Goal: Check status: Check status

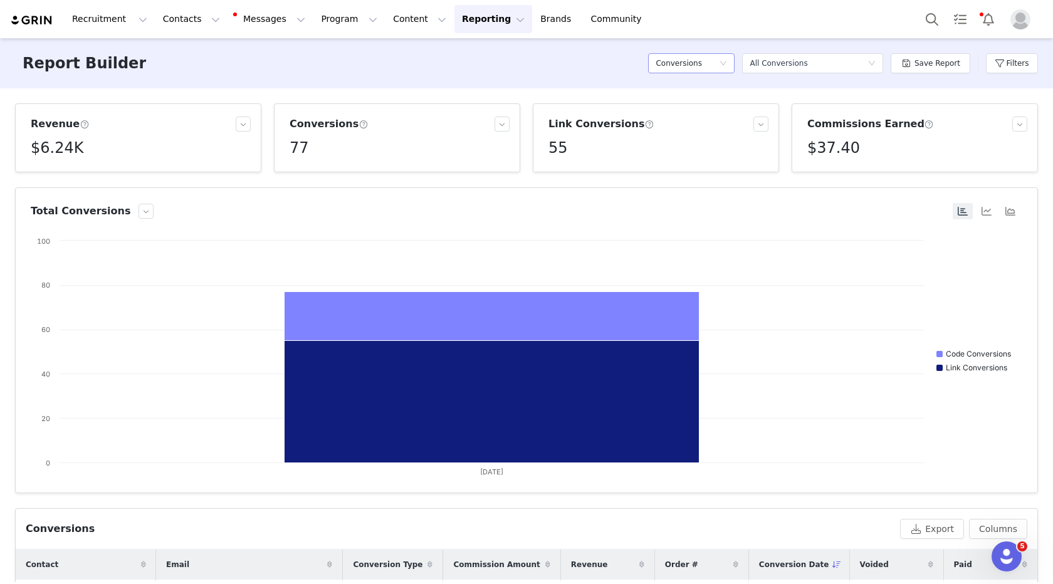
click at [711, 56] on div "Conversions" at bounding box center [687, 63] width 63 height 19
drag, startPoint x: 838, startPoint y: 143, endPoint x: 958, endPoint y: 71, distance: 139.4
click at [837, 143] on h5 "$37.40" at bounding box center [833, 148] width 53 height 23
click at [1003, 67] on button "Filters" at bounding box center [1012, 63] width 52 height 20
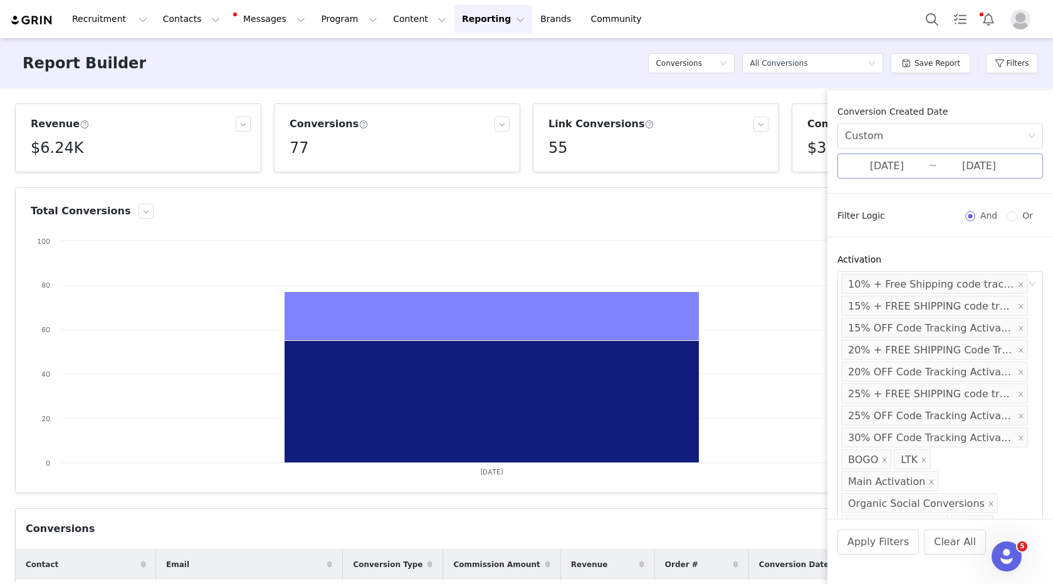
click at [906, 161] on input "[DATE]" at bounding box center [887, 166] width 84 height 16
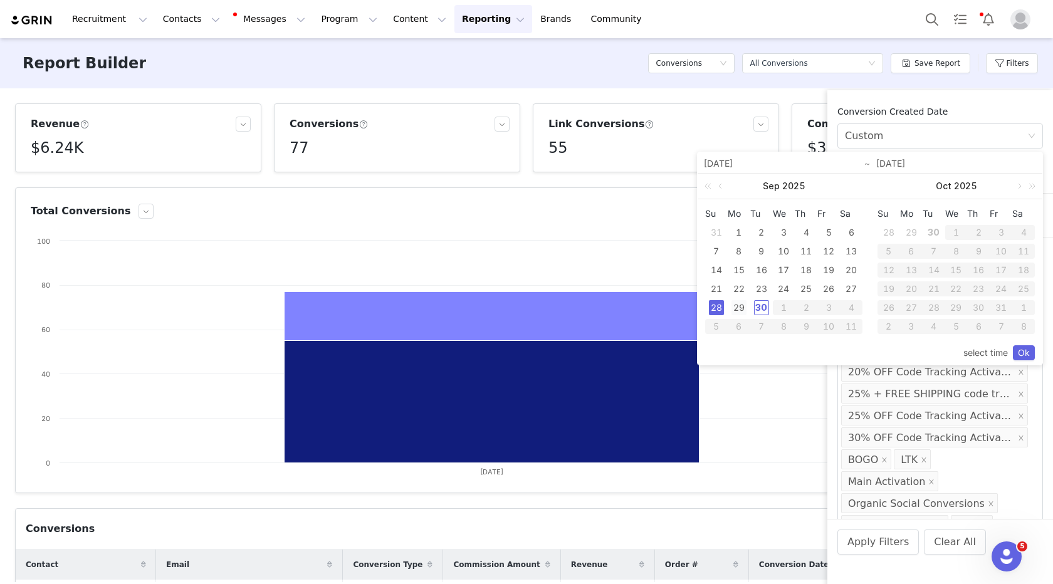
click at [740, 305] on div "29" at bounding box center [738, 307] width 15 height 15
type input "[DATE]"
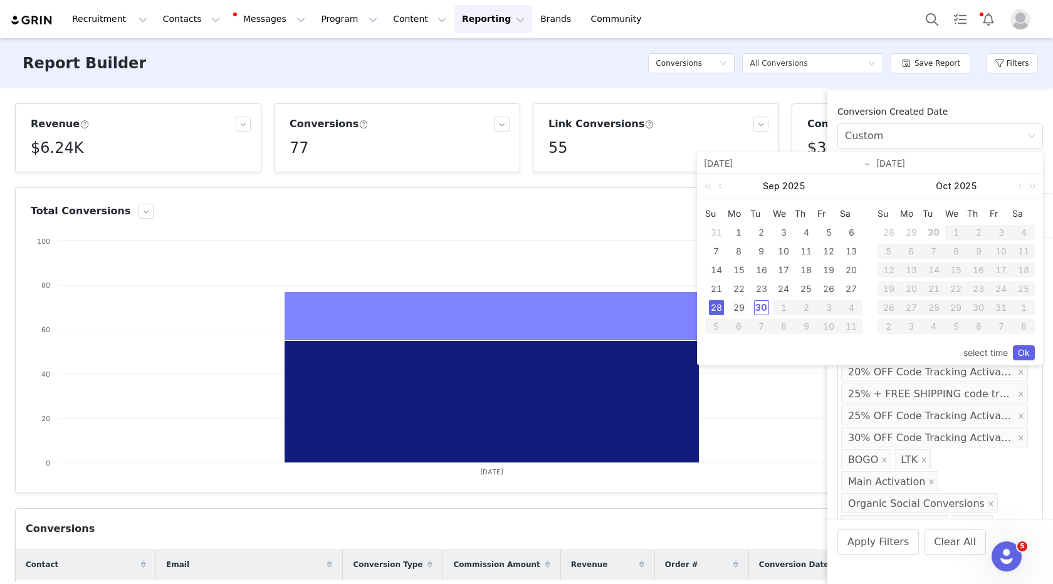
type input "[DATE]"
click at [1030, 348] on link "Ok" at bounding box center [1024, 352] width 22 height 15
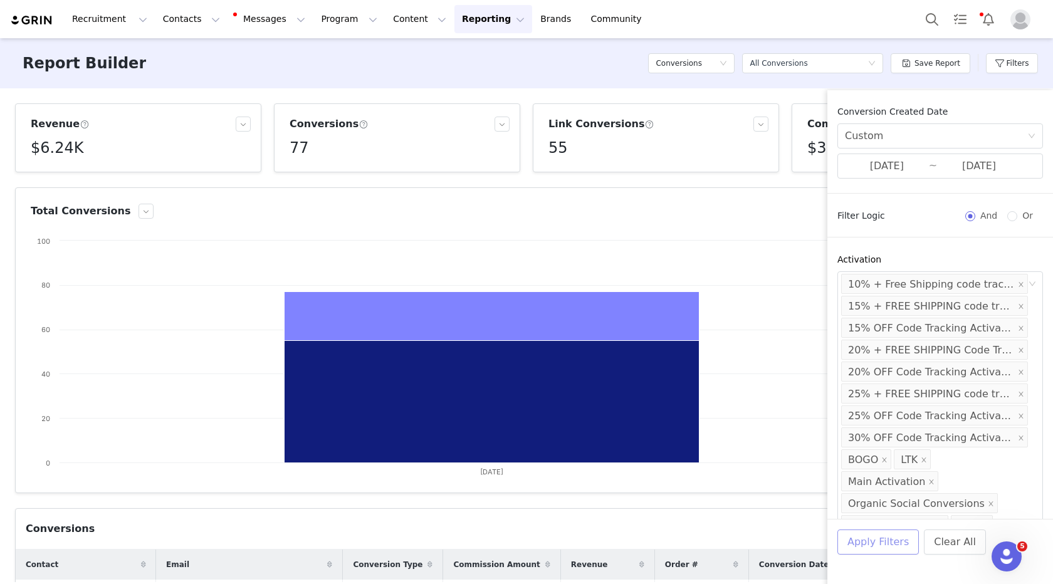
click at [876, 538] on button "Apply Filters" at bounding box center [877, 542] width 81 height 25
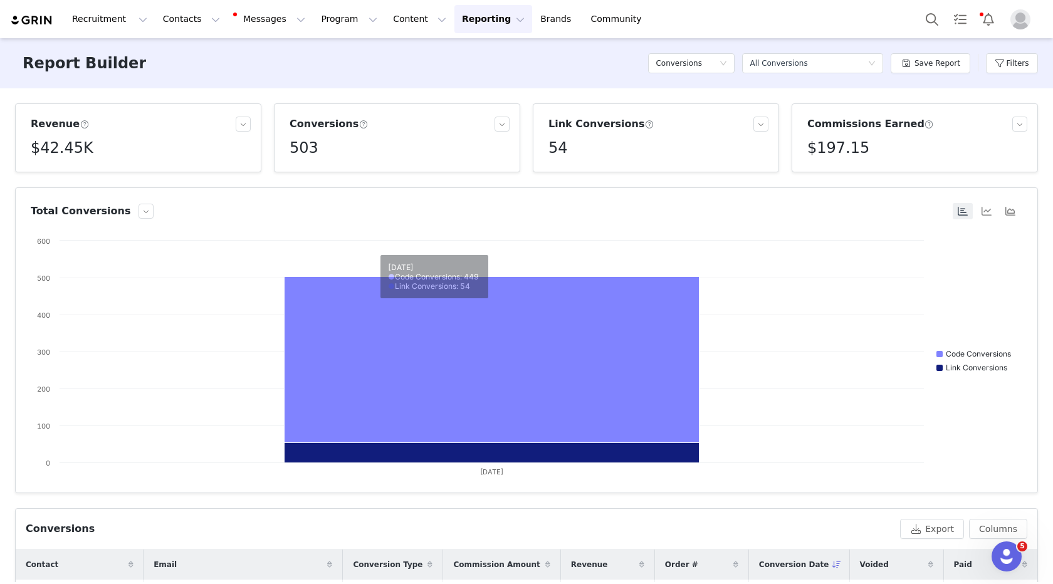
click at [837, 149] on h5 "$197.15" at bounding box center [838, 148] width 62 height 23
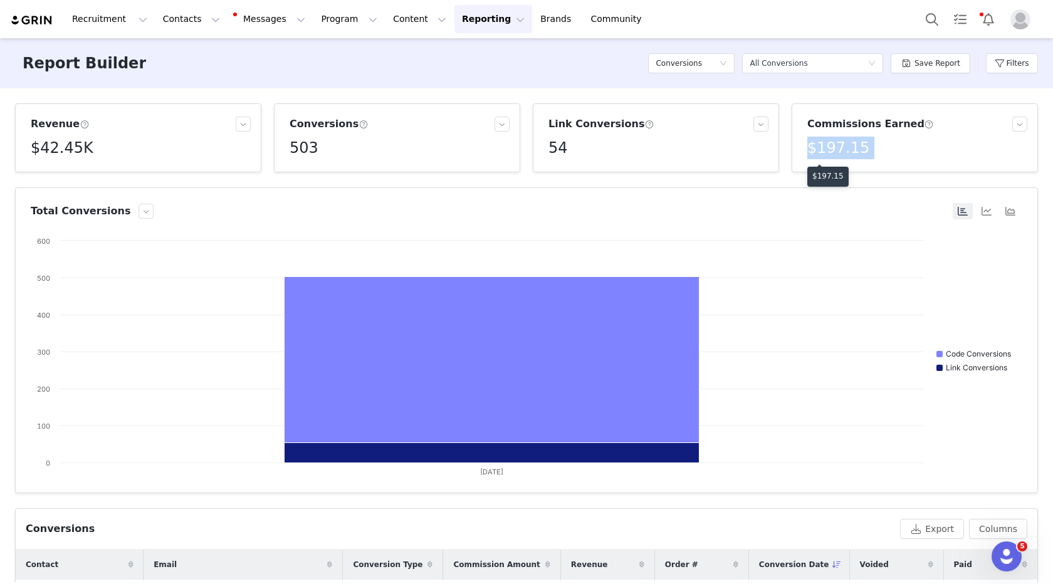
click at [837, 149] on h5 "$197.15" at bounding box center [838, 148] width 62 height 23
copy h5 "$197.15"
